Goal: Find specific page/section: Find specific page/section

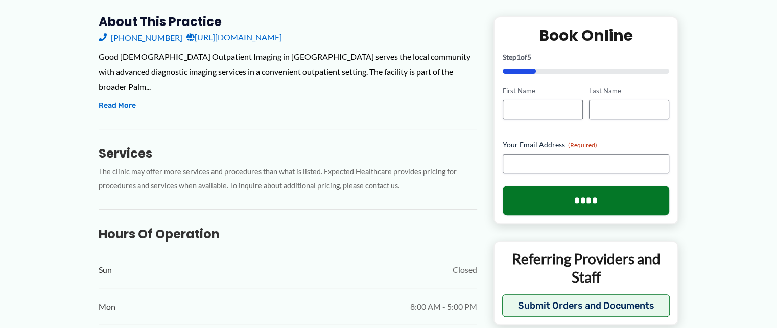
scroll to position [372, 0]
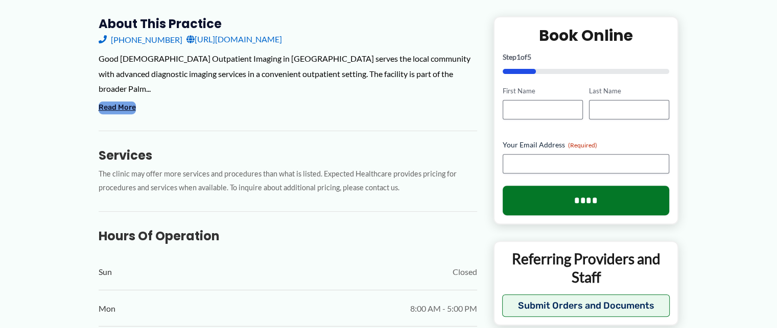
click at [133, 102] on button "Read More" at bounding box center [117, 108] width 37 height 12
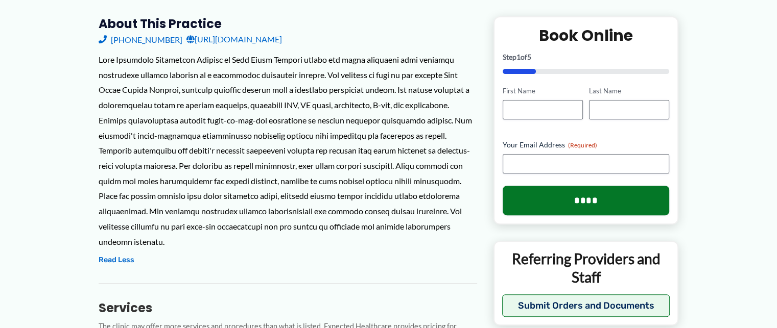
click at [247, 185] on div at bounding box center [288, 150] width 379 height 197
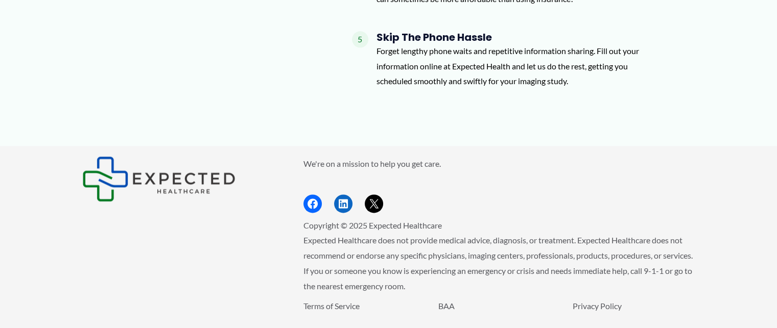
scroll to position [1377, 0]
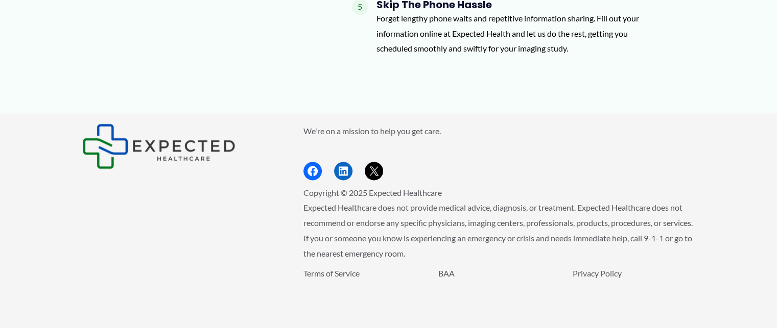
drag, startPoint x: 221, startPoint y: 279, endPoint x: 242, endPoint y: 353, distance: 76.0
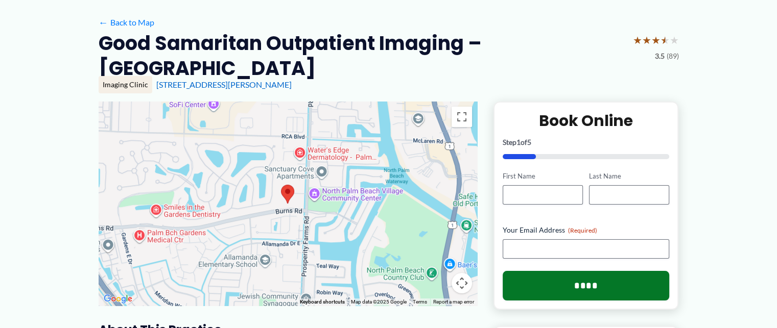
scroll to position [0, 0]
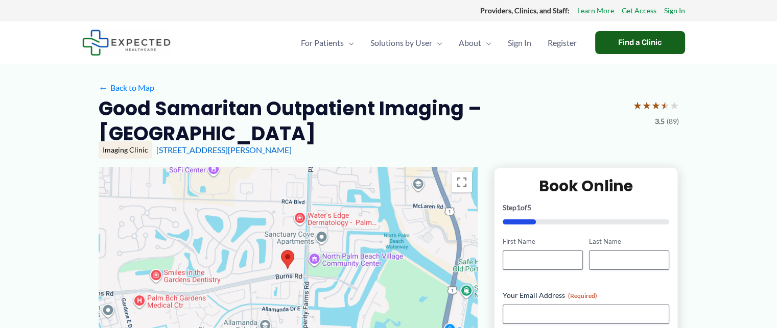
click at [633, 43] on div "Find a Clinic" at bounding box center [640, 42] width 90 height 23
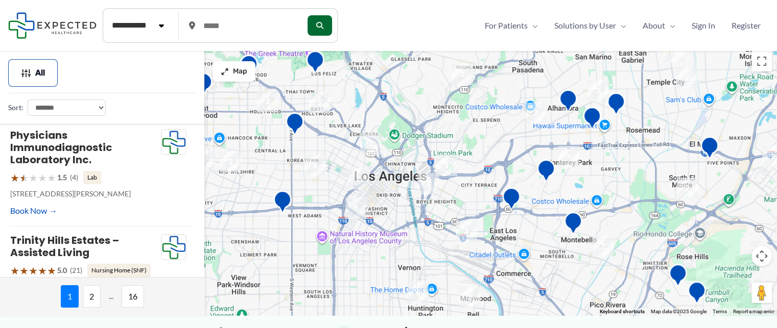
scroll to position [733, 0]
